Goal: Task Accomplishment & Management: Manage account settings

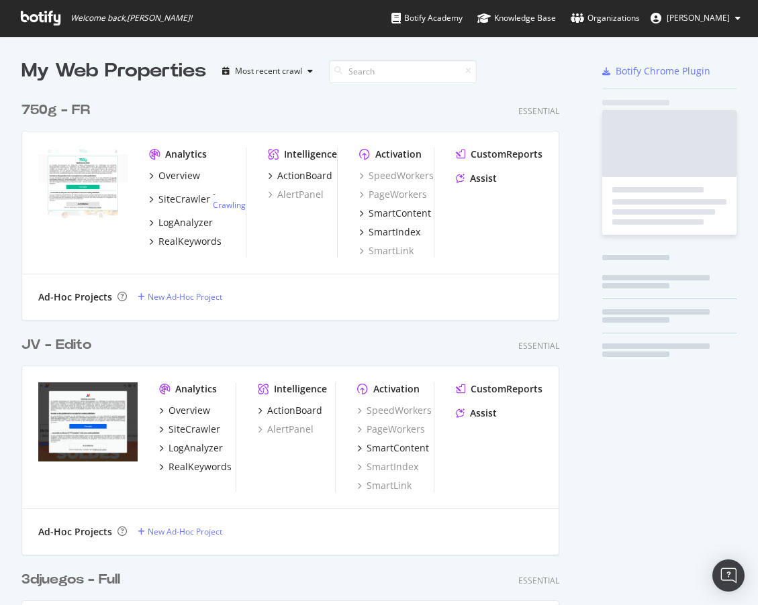
scroll to position [4282, 548]
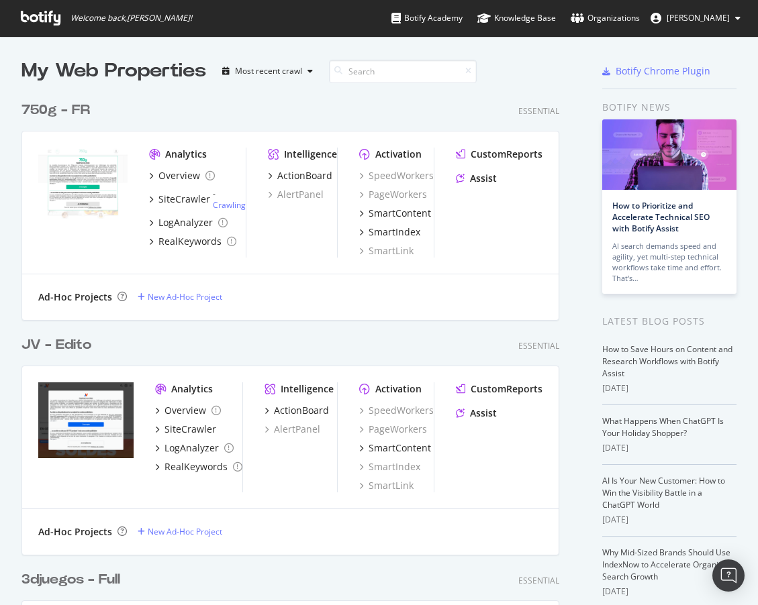
click at [37, 112] on div "750g - FR" at bounding box center [55, 110] width 68 height 19
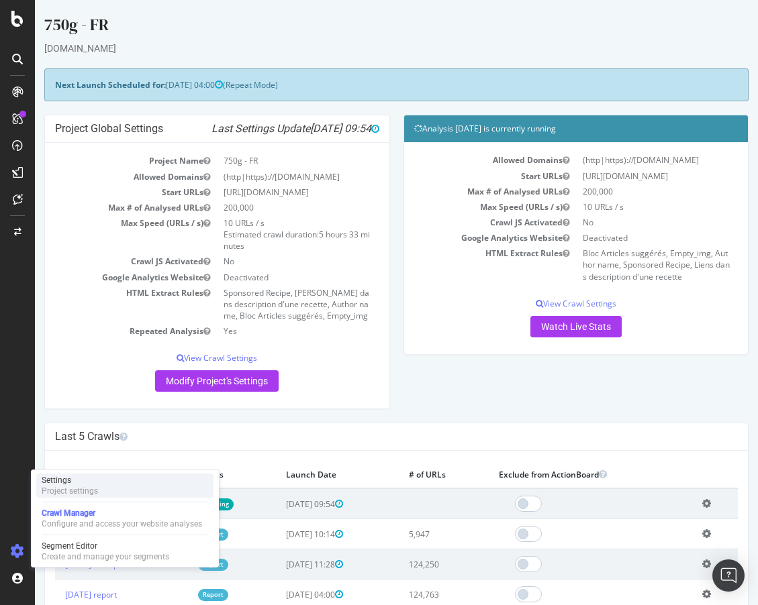
click at [66, 481] on div "Settings" at bounding box center [70, 480] width 56 height 11
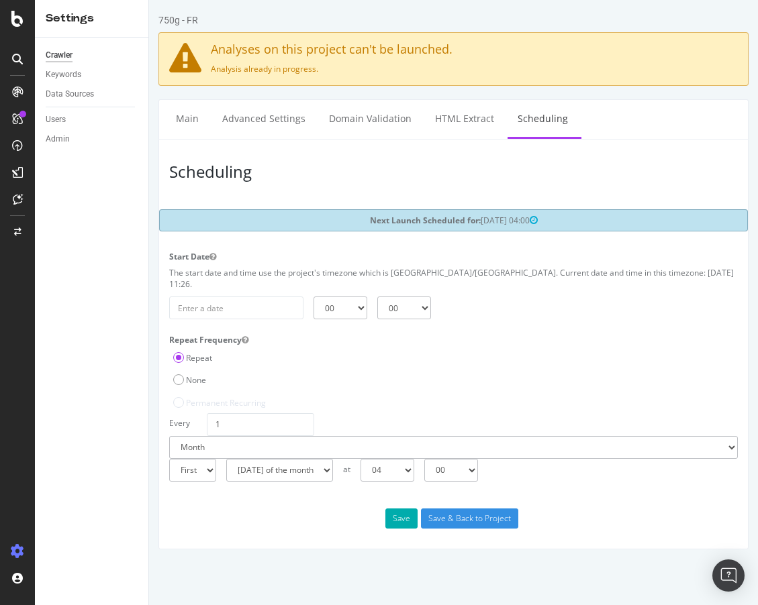
click at [256, 413] on div "Day Week Month" at bounding box center [453, 436] width 582 height 46
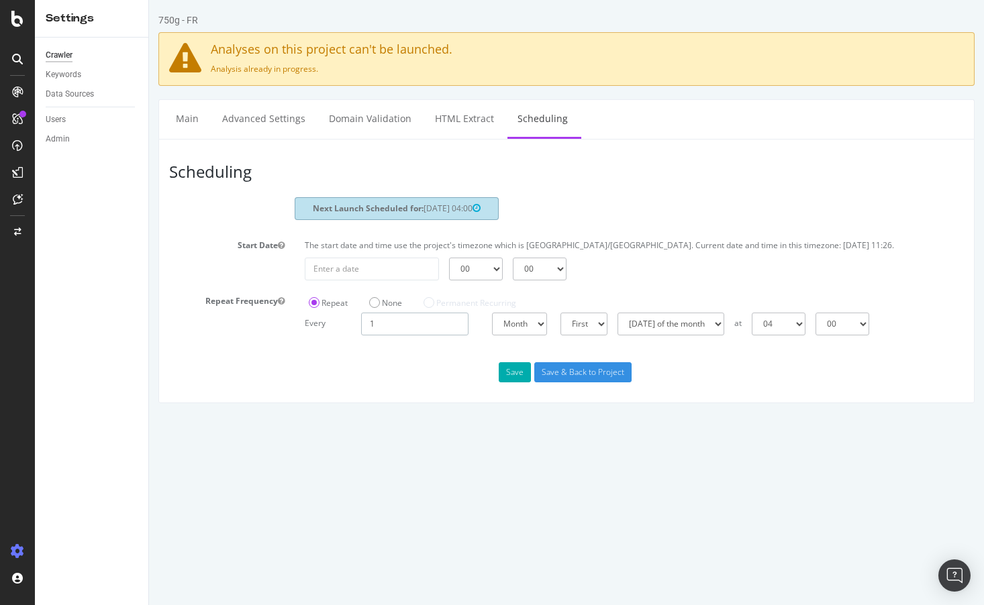
click at [369, 331] on input "1" at bounding box center [414, 324] width 107 height 23
type input "2"
click at [515, 335] on select "Days Weeks Months" at bounding box center [521, 324] width 59 height 23
select select "3"
click at [722, 334] on select "00 01 02 03 04 05 06 07 08 09 10 11 12 13 14 15 16 17 18 19 20 21 22 23" at bounding box center [695, 324] width 54 height 23
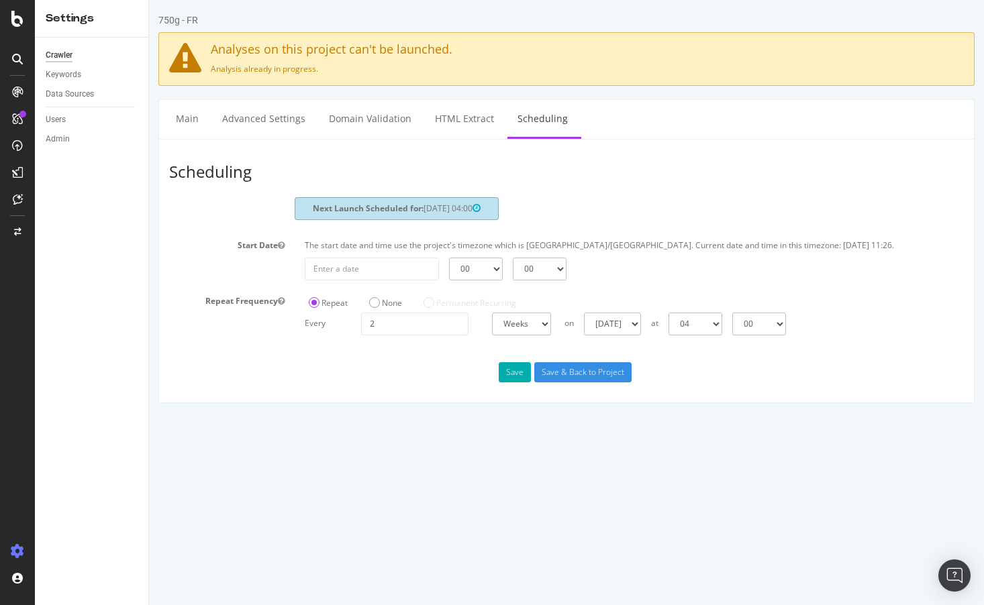
select select "8"
click at [558, 383] on input "Save & Back to Project" at bounding box center [582, 372] width 97 height 20
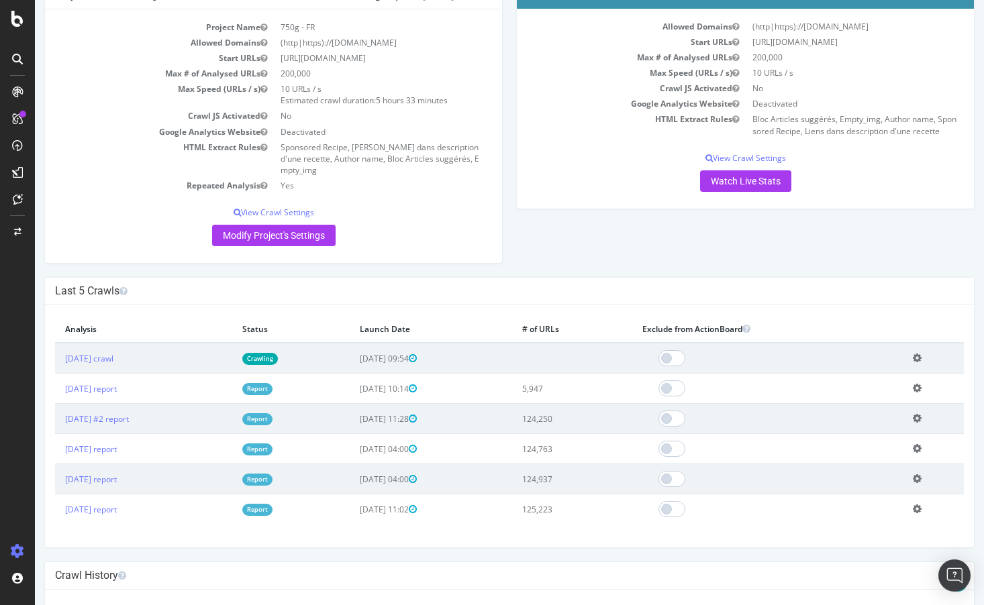
scroll to position [166, 0]
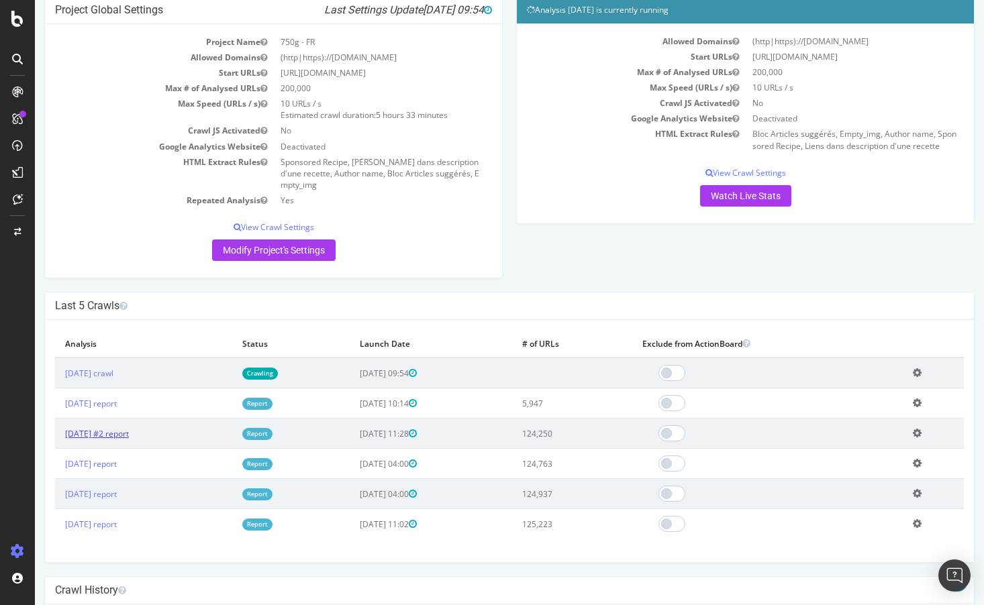
click at [111, 428] on link "[DATE] #2 report" at bounding box center [97, 433] width 64 height 11
